Goal: Transaction & Acquisition: Book appointment/travel/reservation

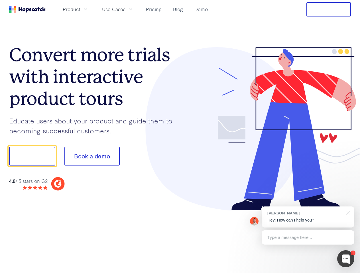
click at [180, 137] on div at bounding box center [265, 129] width 171 height 164
click at [80, 9] on span "Product" at bounding box center [72, 9] width 18 height 7
click at [125, 9] on span "Use Cases" at bounding box center [113, 9] width 23 height 7
click at [328, 9] on button "Free Trial" at bounding box center [328, 9] width 44 height 14
click at [32, 156] on button "Show me!" at bounding box center [32, 156] width 46 height 19
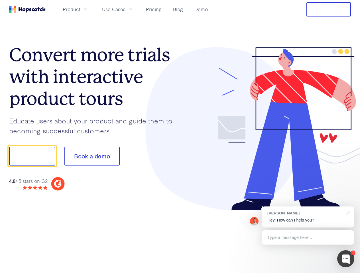
click at [92, 156] on button "Book a demo" at bounding box center [91, 156] width 55 height 19
click at [345, 259] on div at bounding box center [345, 258] width 17 height 17
click at [307, 217] on div "[PERSON_NAME] Hey! How can I help you?" at bounding box center [307, 217] width 93 height 21
click at [347, 212] on div at bounding box center [300, 194] width 107 height 114
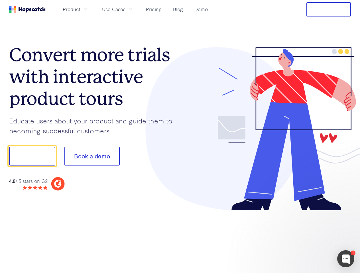
click at [307, 238] on div at bounding box center [300, 194] width 107 height 114
